Goal: Book appointment/travel/reservation

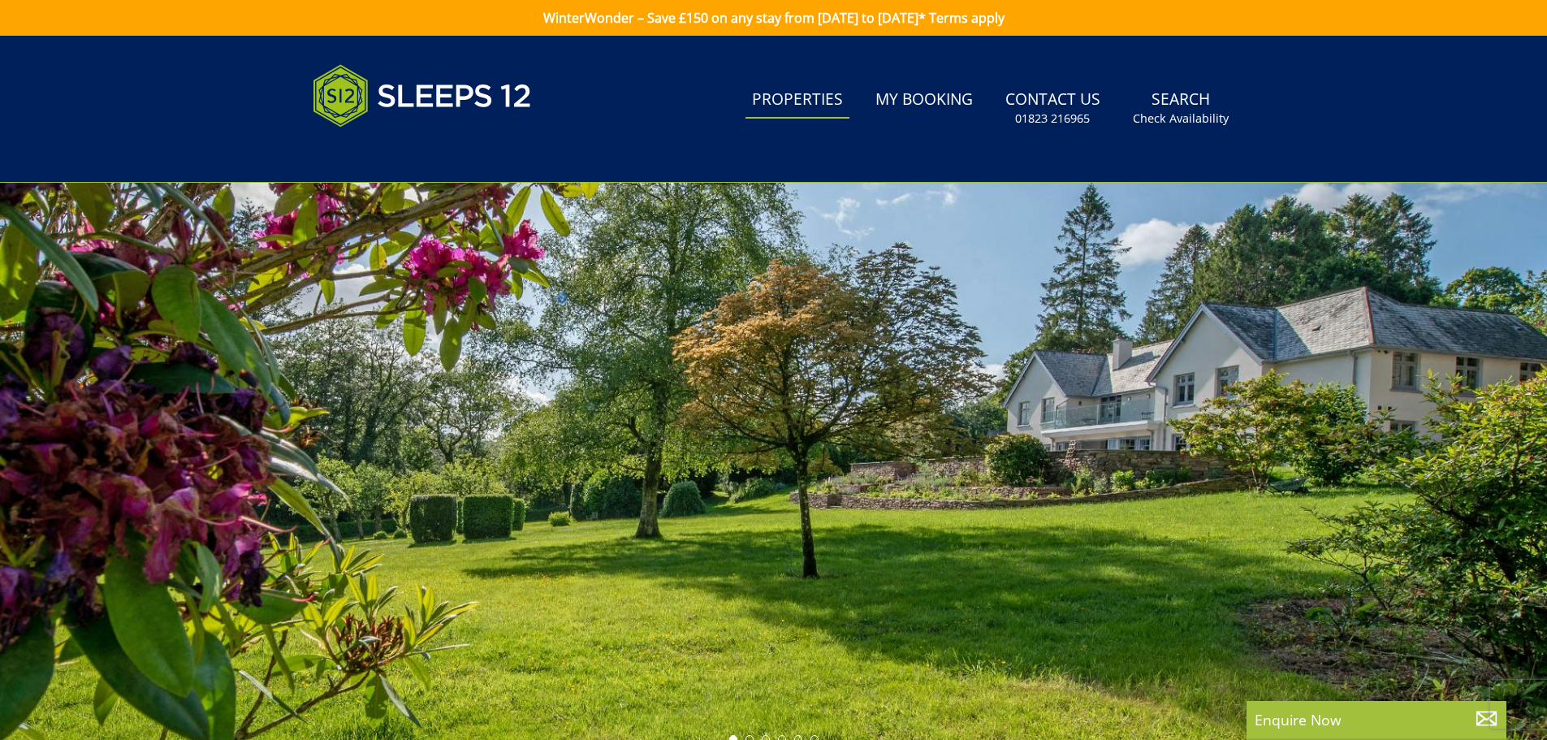
click at [798, 101] on link "Properties" at bounding box center [798, 100] width 104 height 37
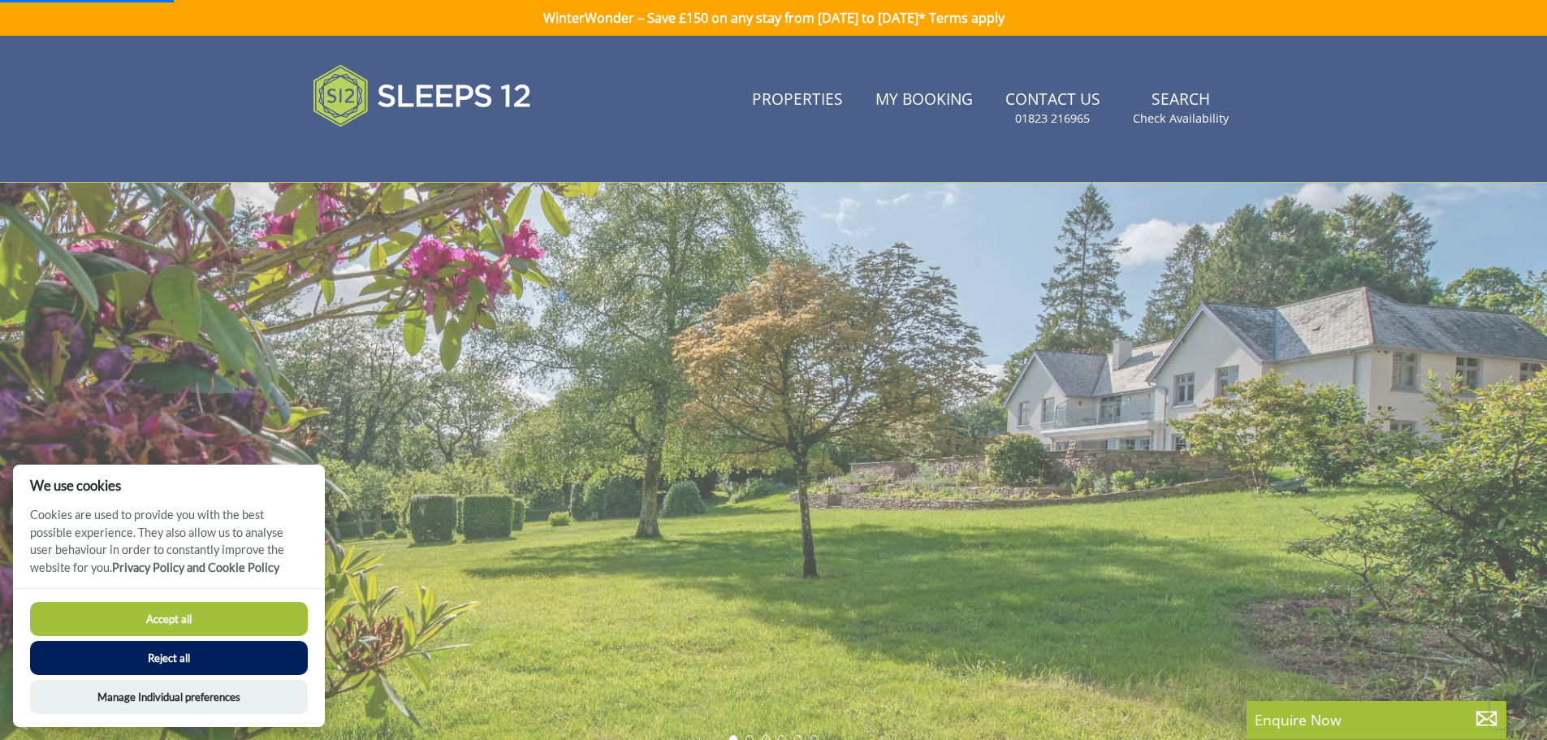
click at [203, 615] on button "Accept all" at bounding box center [169, 619] width 278 height 34
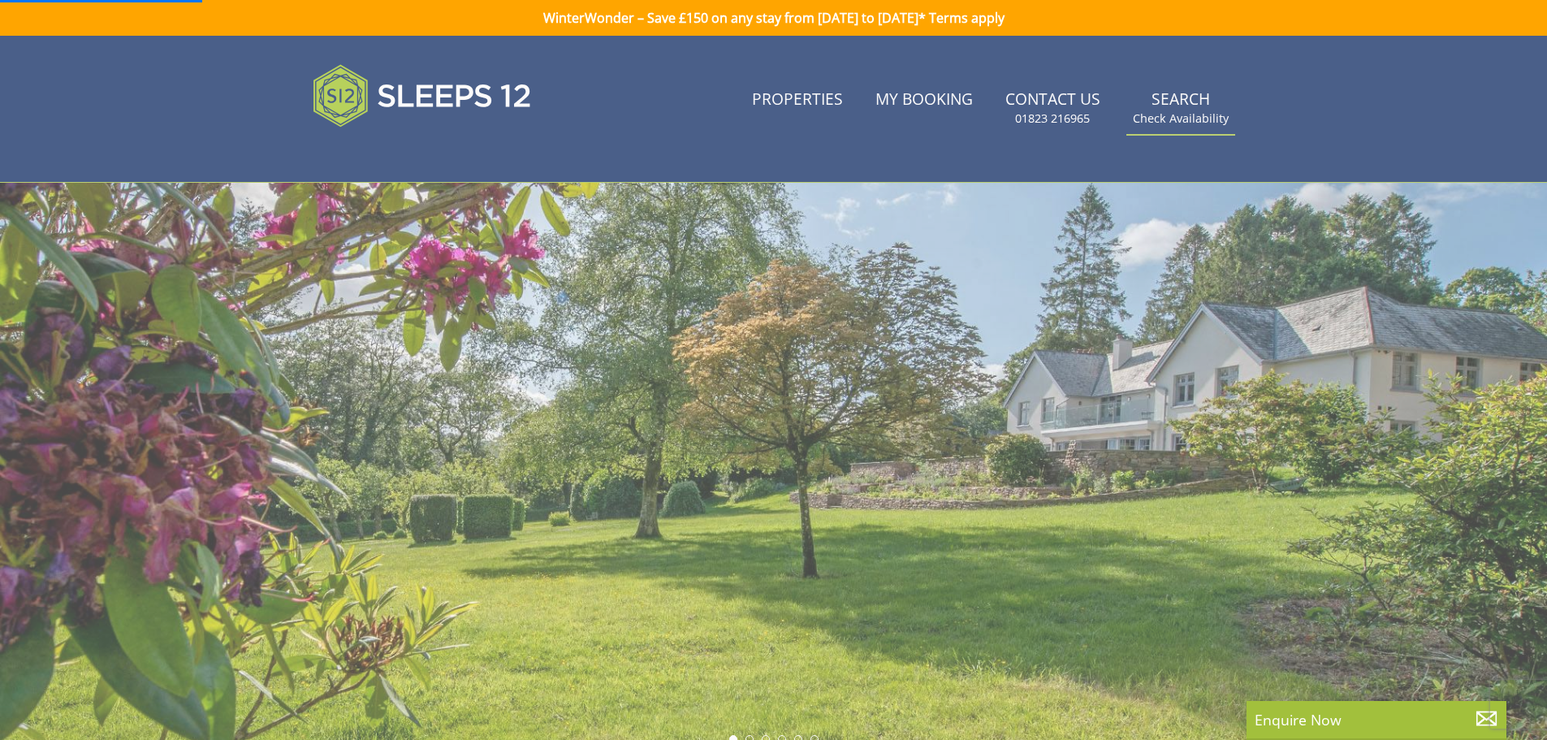
click at [1186, 100] on link "Search Check Availability" at bounding box center [1181, 108] width 109 height 53
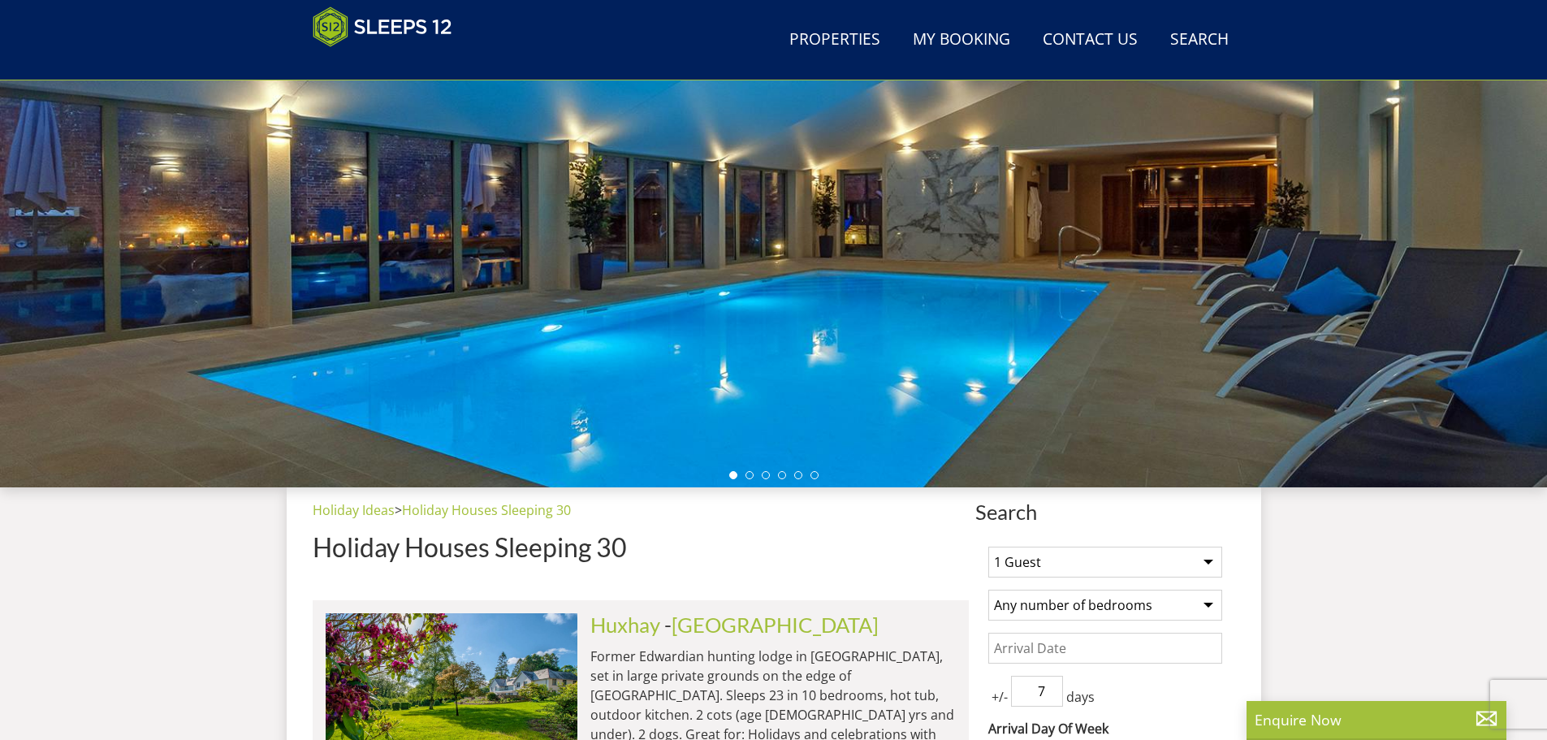
scroll to position [522, 0]
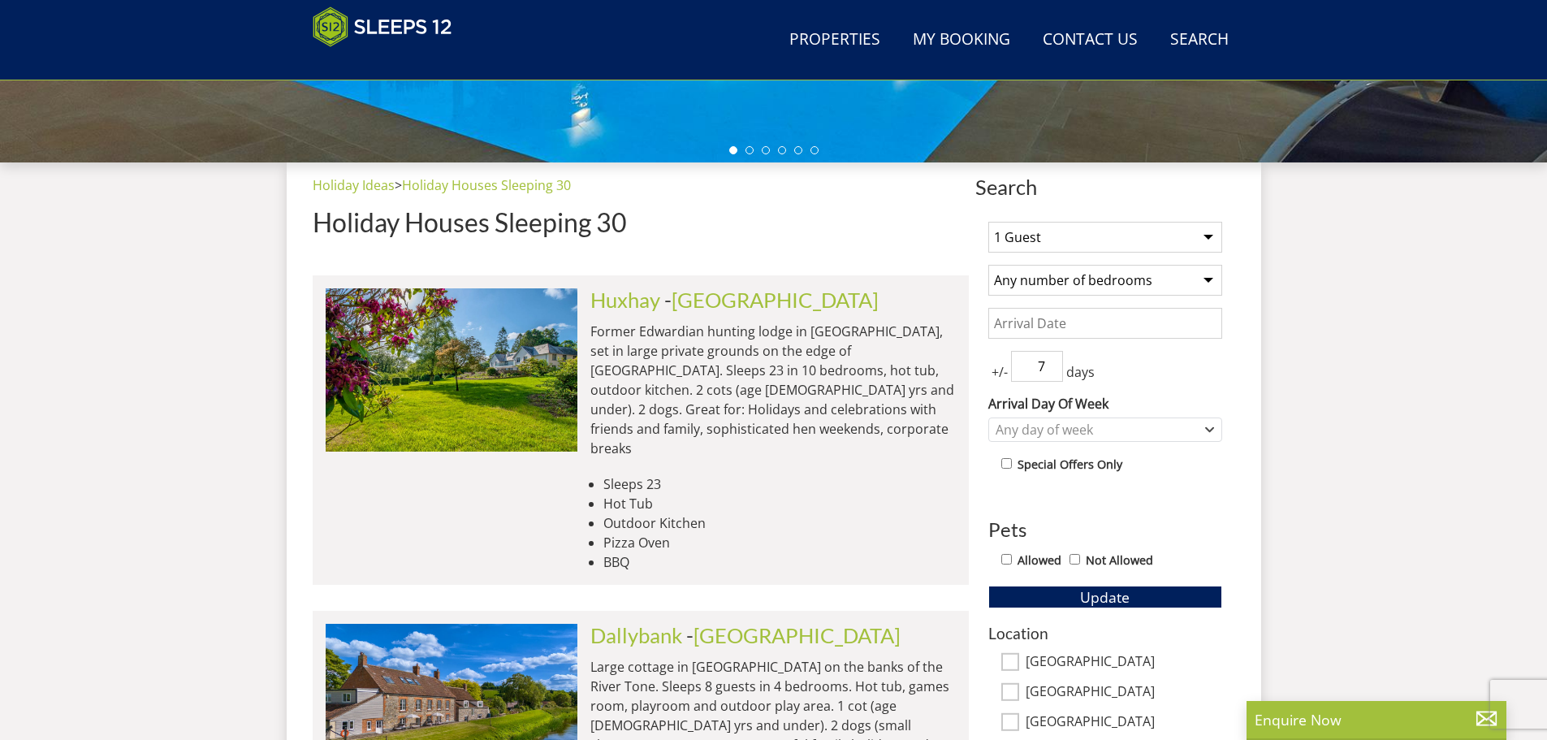
click at [1132, 236] on select "1 Guest 2 Guests 3 Guests 4 Guests 5 Guests 6 Guests 7 Guests 8 Guests 9 Guests…" at bounding box center [1106, 237] width 234 height 31
select select "12"
click at [989, 222] on select "1 Guest 2 Guests 3 Guests 4 Guests 5 Guests 6 Guests 7 Guests 8 Guests 9 Guests…" at bounding box center [1106, 237] width 234 height 31
click at [1071, 279] on select "Any number of bedrooms 3 Bedrooms 4 Bedrooms 5 Bedrooms 6 Bedrooms 7 Bedrooms 8…" at bounding box center [1106, 280] width 234 height 31
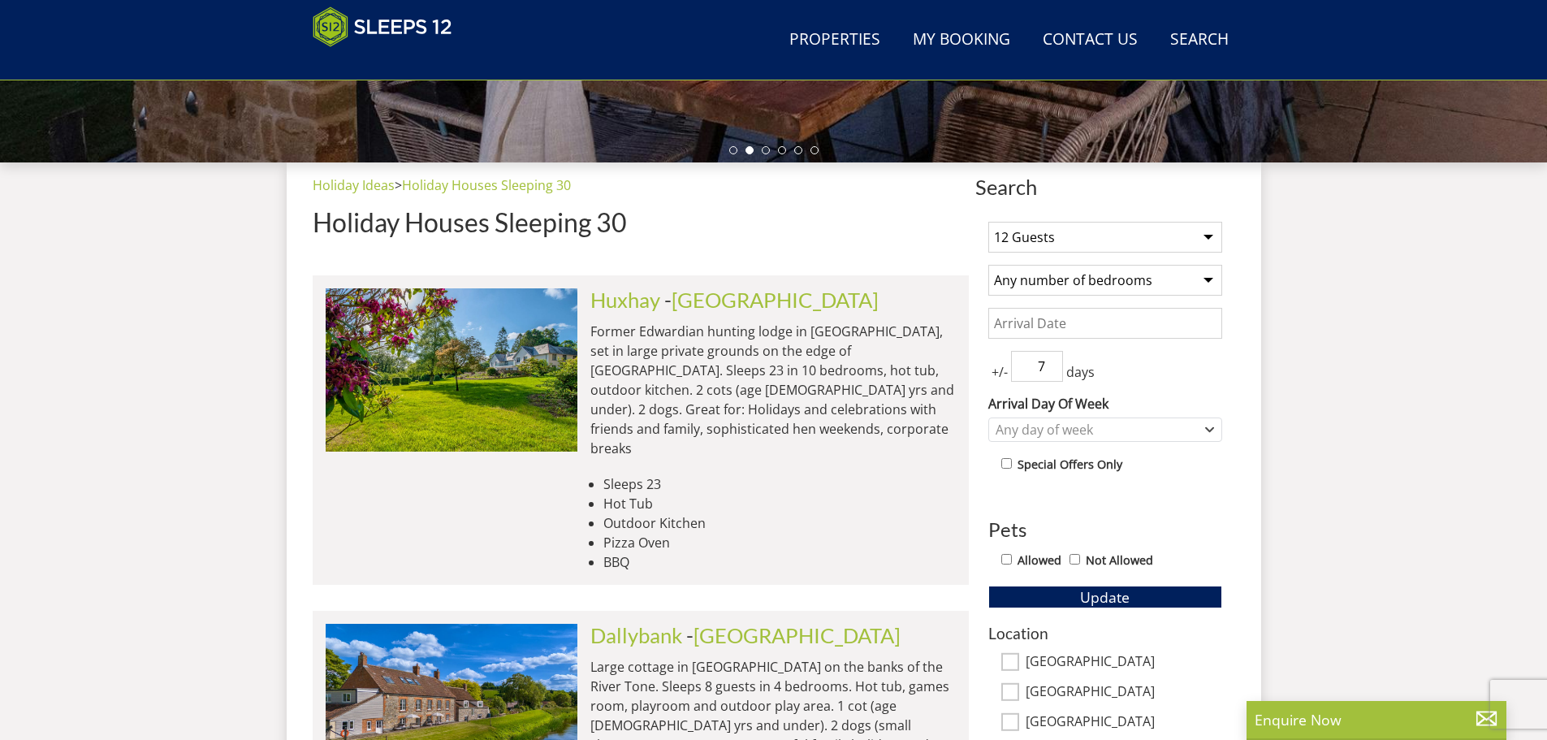
click at [989, 265] on select "Any number of bedrooms 3 Bedrooms 4 Bedrooms 5 Bedrooms 6 Bedrooms 7 Bedrooms 8…" at bounding box center [1106, 280] width 234 height 31
click at [1084, 324] on input "Date" at bounding box center [1106, 323] width 234 height 31
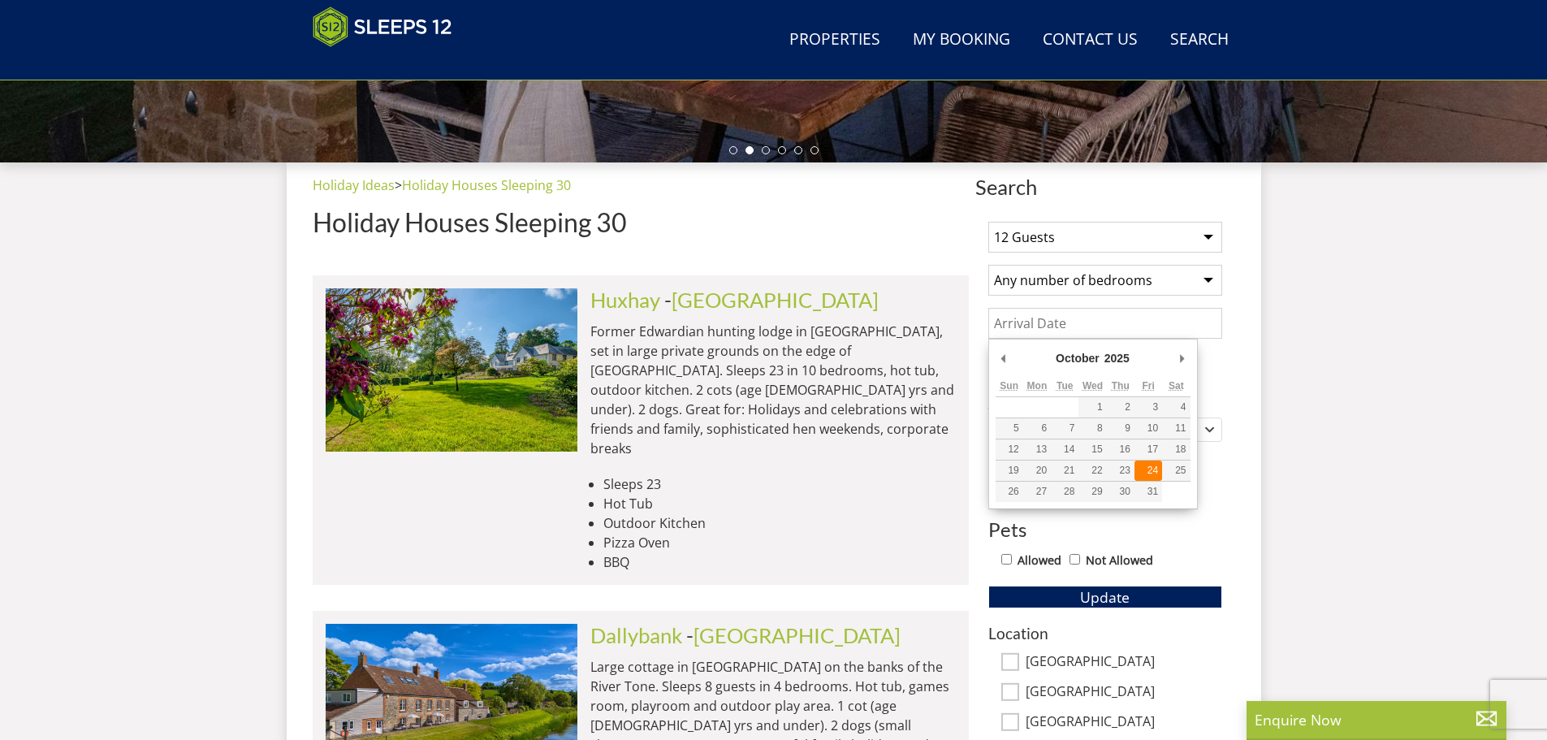
type input "[DATE]"
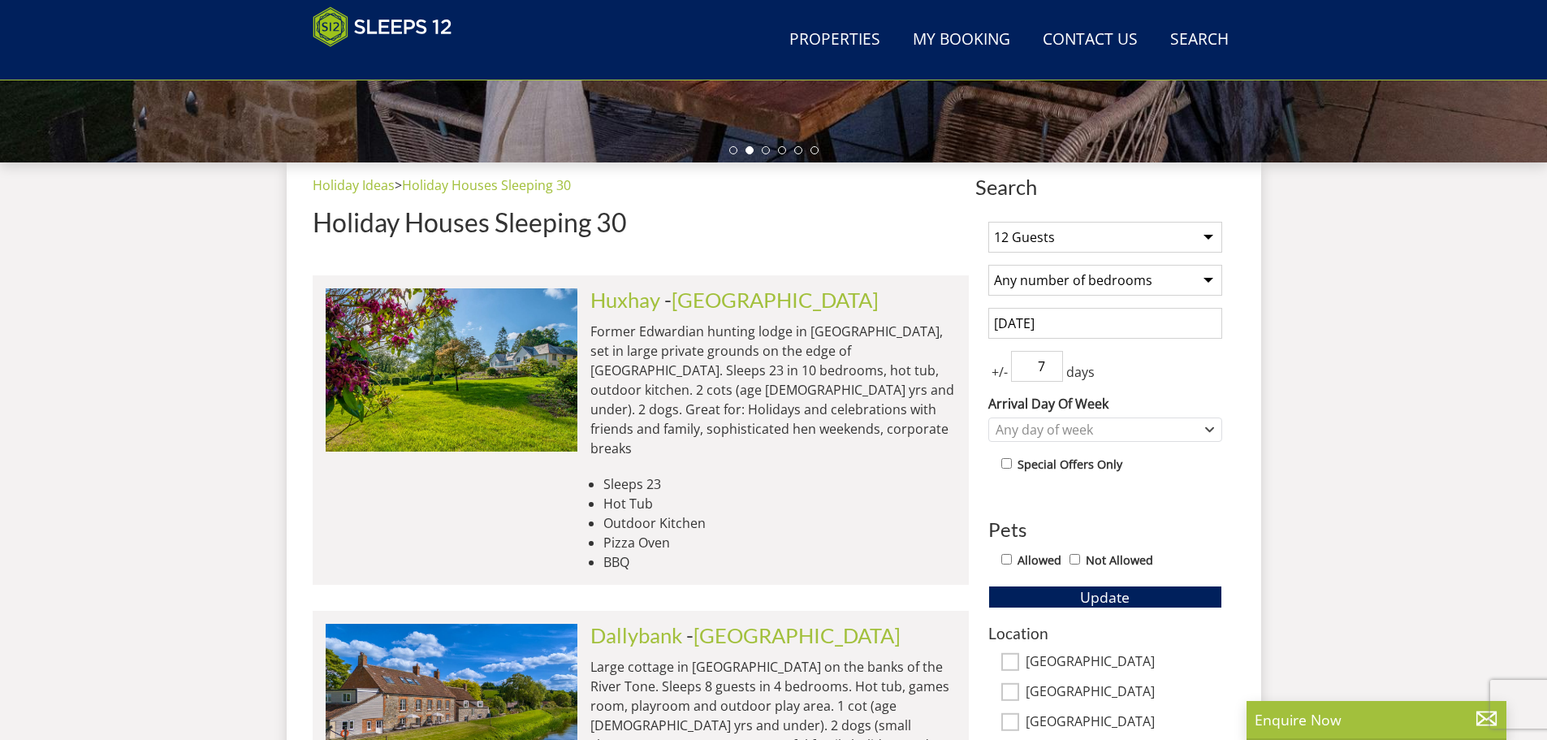
click at [1003, 373] on span "+/-" at bounding box center [1000, 371] width 23 height 19
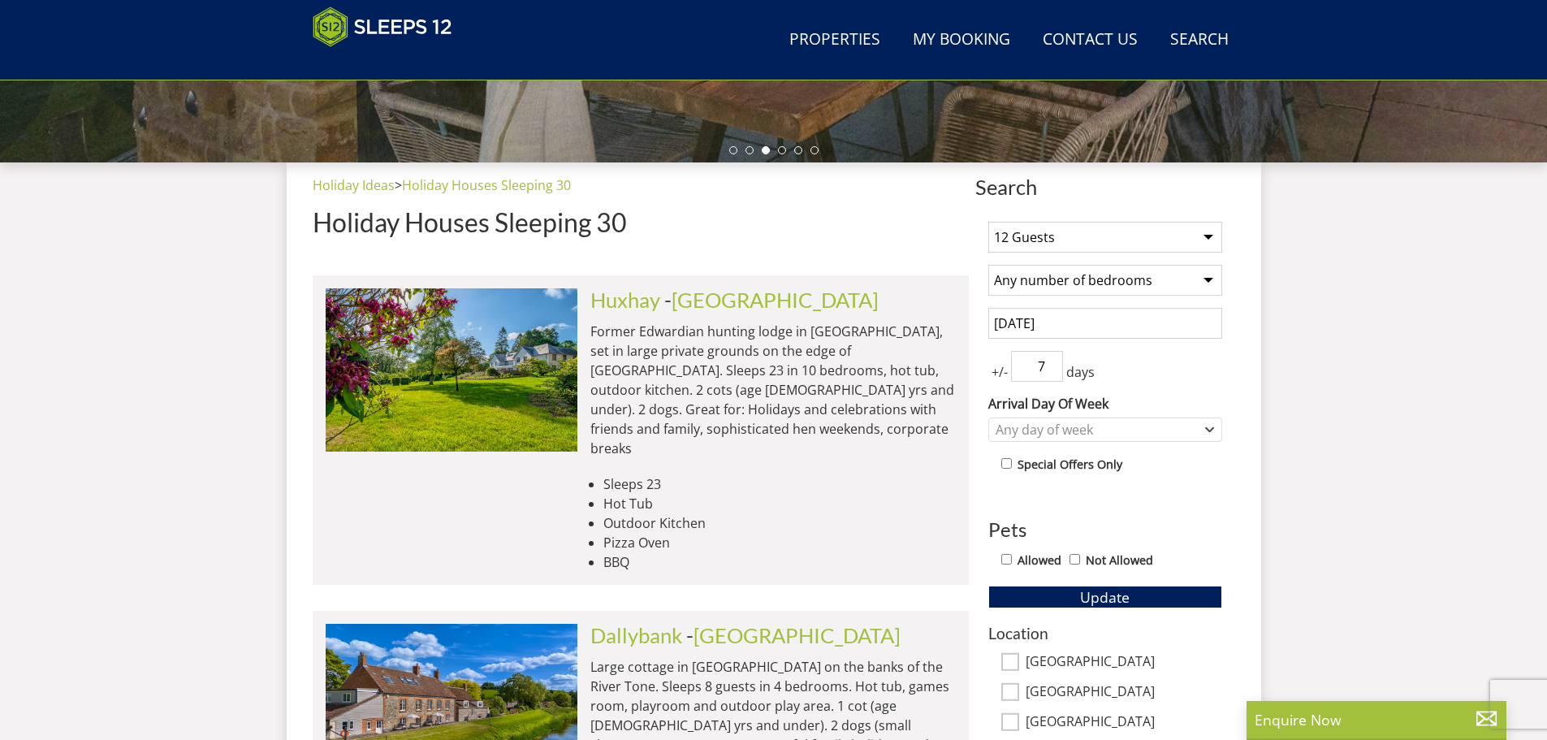
click at [995, 372] on span "+/-" at bounding box center [1000, 371] width 23 height 19
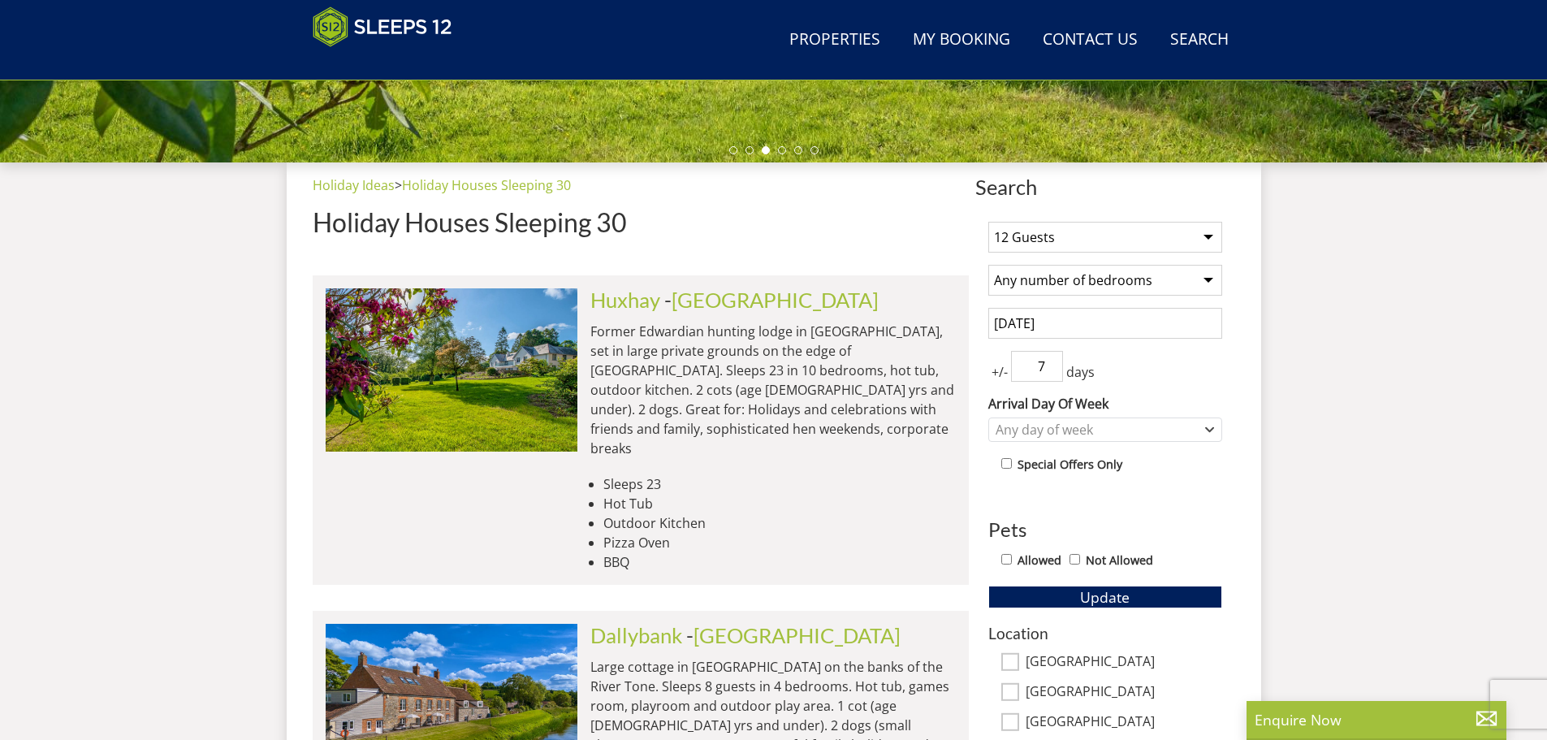
click at [994, 372] on span "+/-" at bounding box center [1000, 371] width 23 height 19
click at [1050, 368] on input "6" at bounding box center [1037, 366] width 52 height 31
click at [1050, 368] on input "5" at bounding box center [1037, 366] width 52 height 31
click at [1050, 368] on input "4" at bounding box center [1037, 366] width 52 height 31
type input "3"
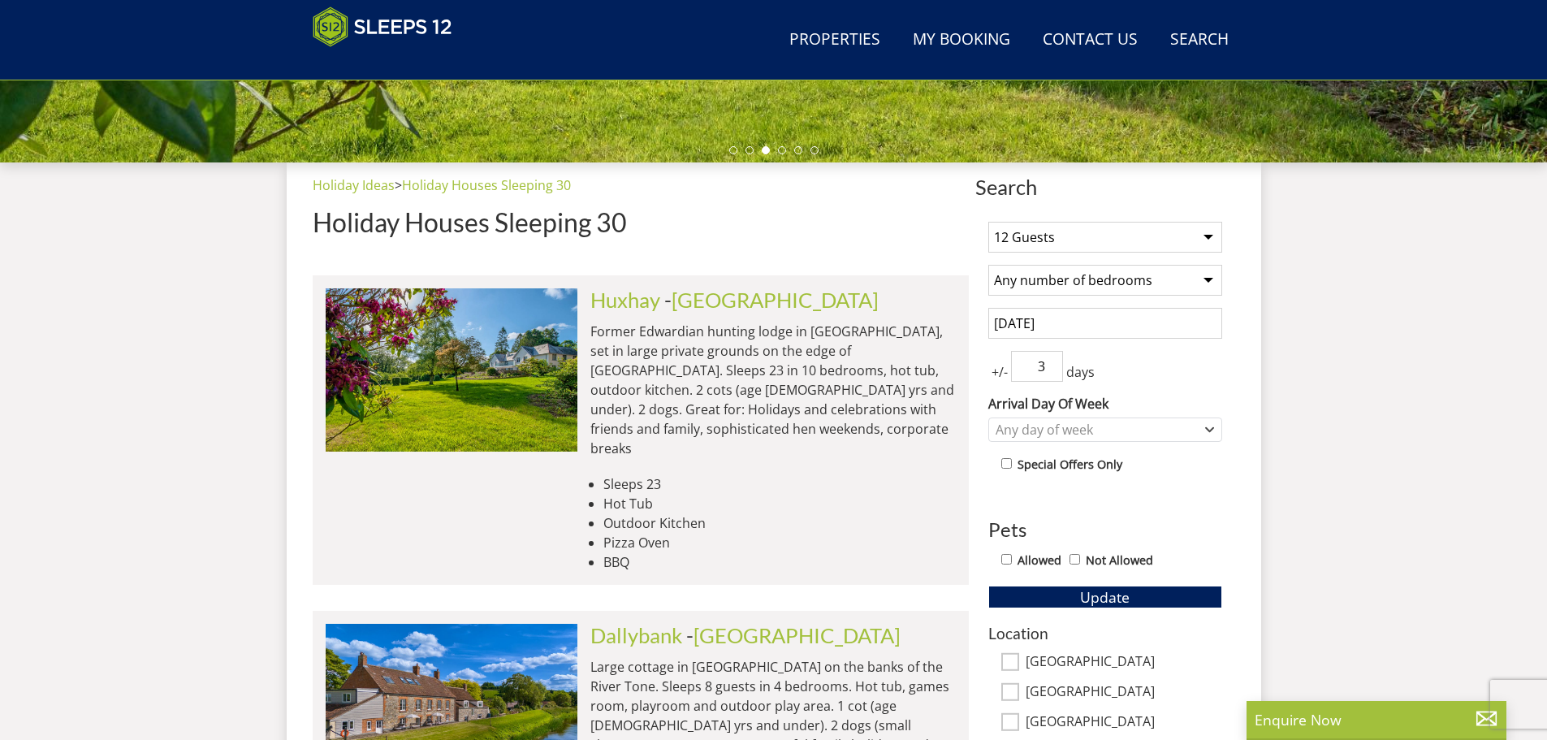
click at [1050, 371] on input "3" at bounding box center [1037, 366] width 52 height 31
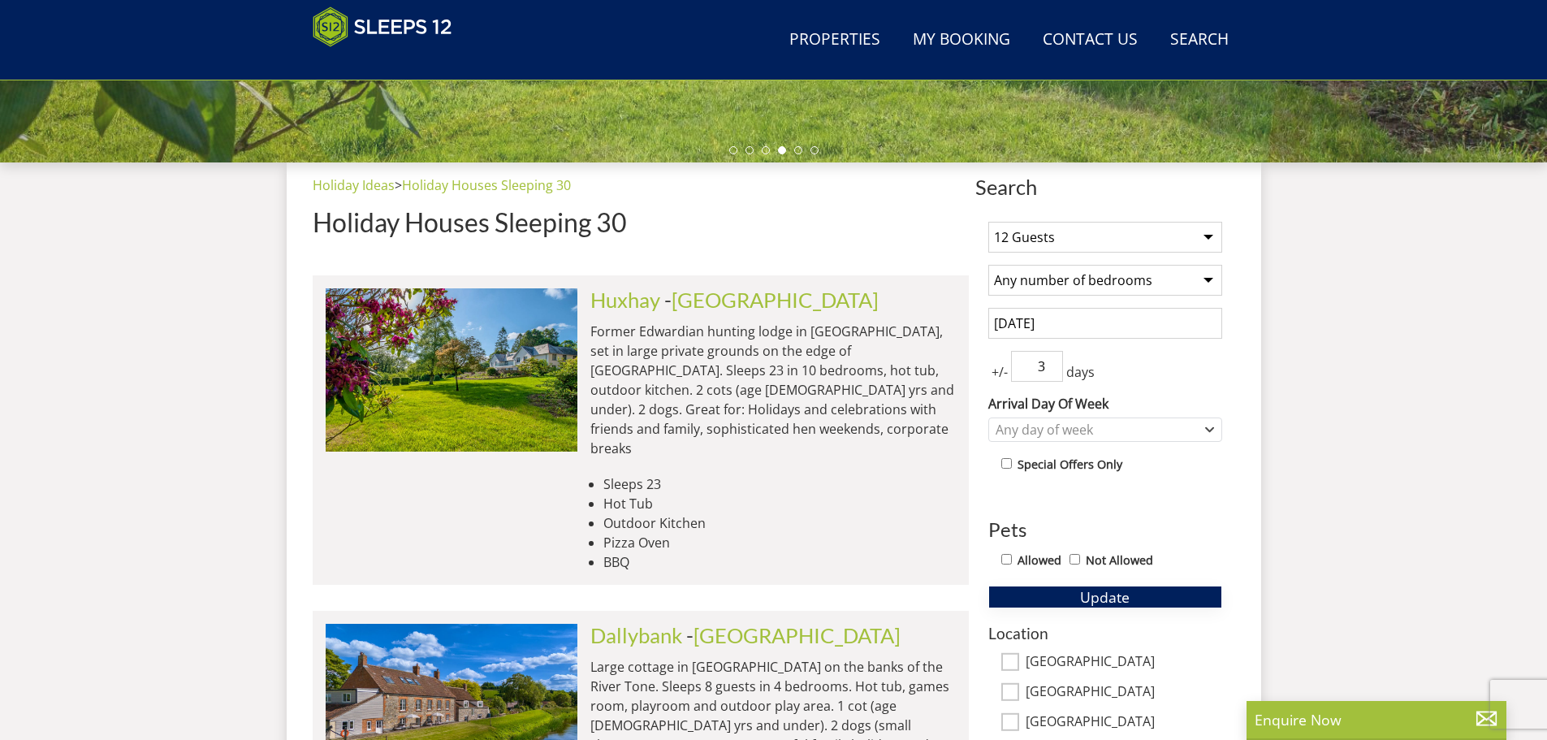
click at [1105, 600] on span "Update" at bounding box center [1105, 596] width 50 height 19
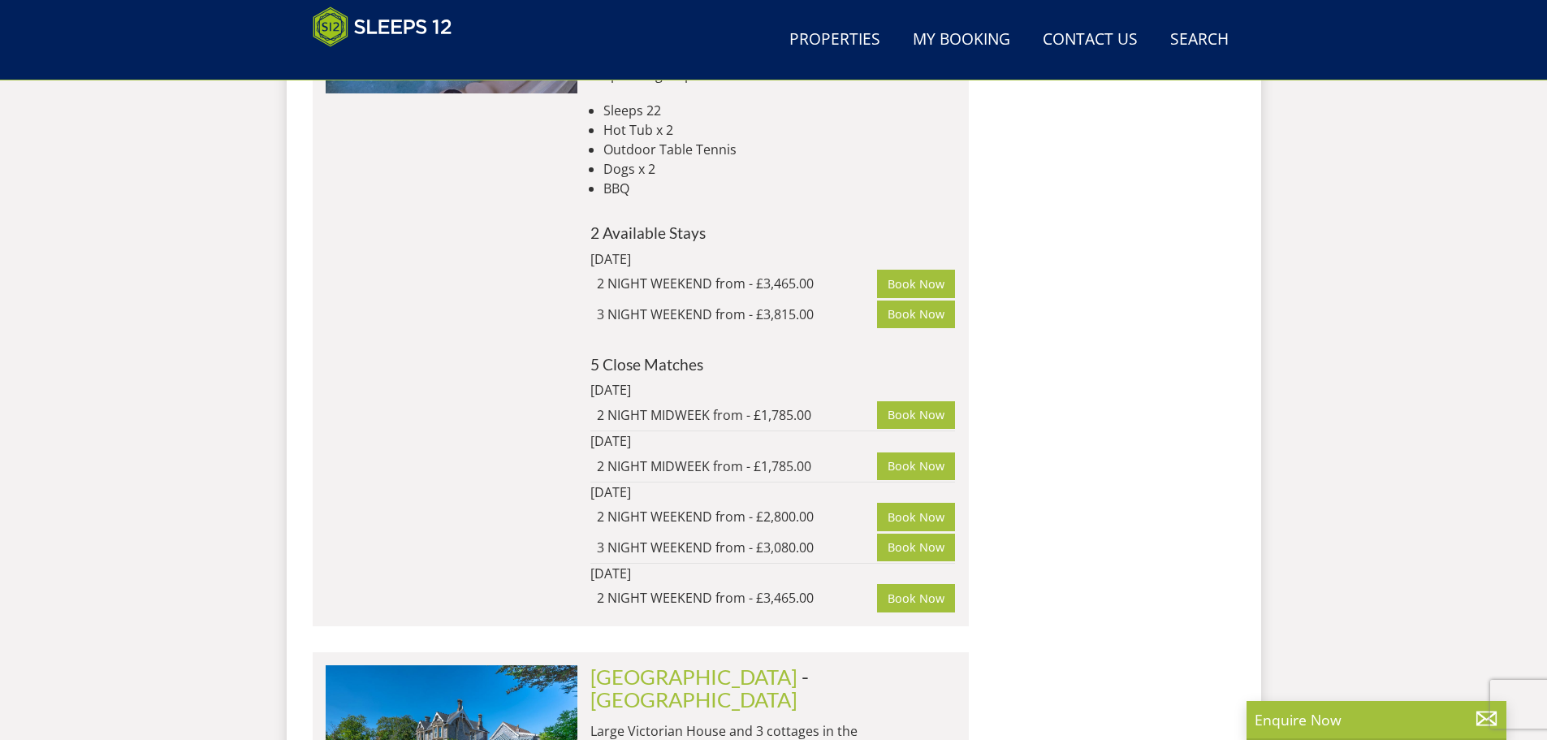
scroll to position [5559, 0]
